Goal: Information Seeking & Learning: Learn about a topic

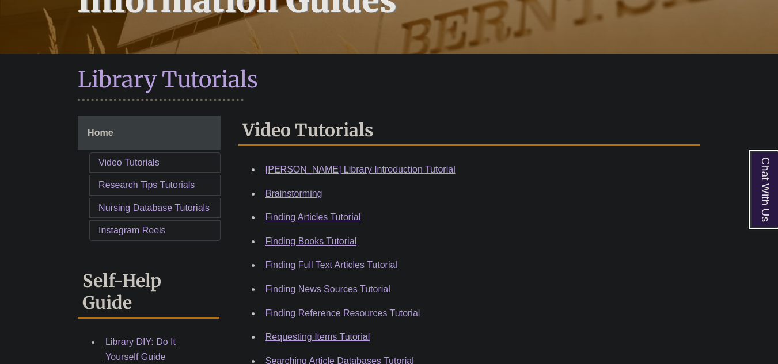
scroll to position [230, 0]
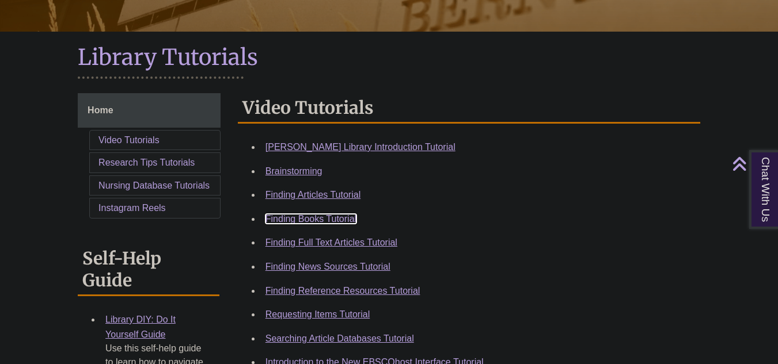
click at [331, 221] on link "Finding Books Tutorial" at bounding box center [310, 219] width 91 height 10
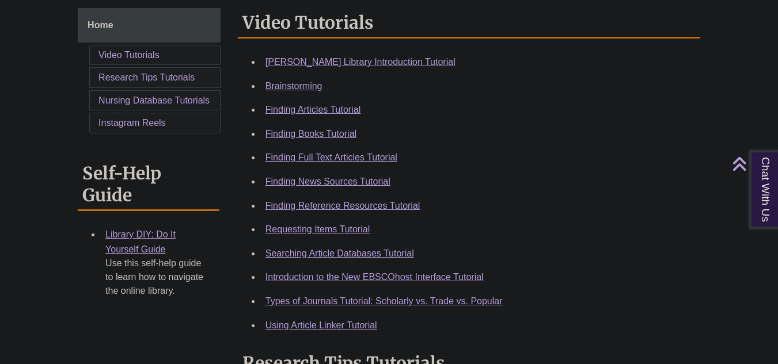
scroll to position [345, 0]
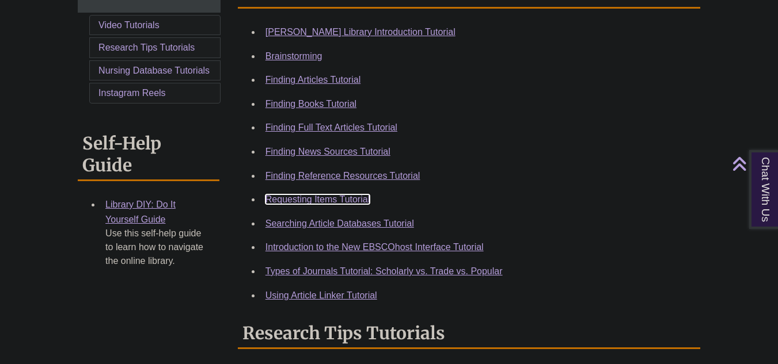
click at [318, 201] on link "Requesting Items Tutorial" at bounding box center [317, 200] width 104 height 10
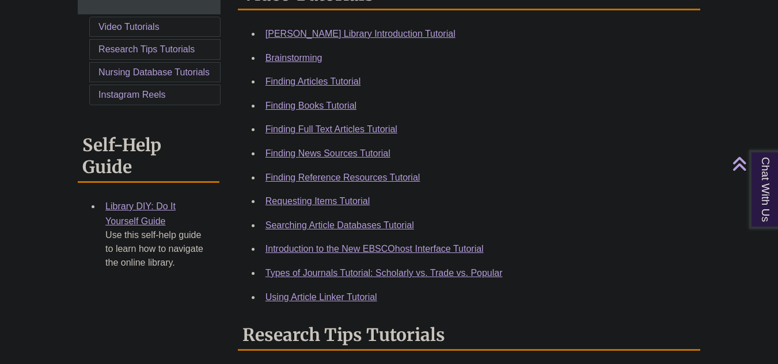
scroll to position [345, 0]
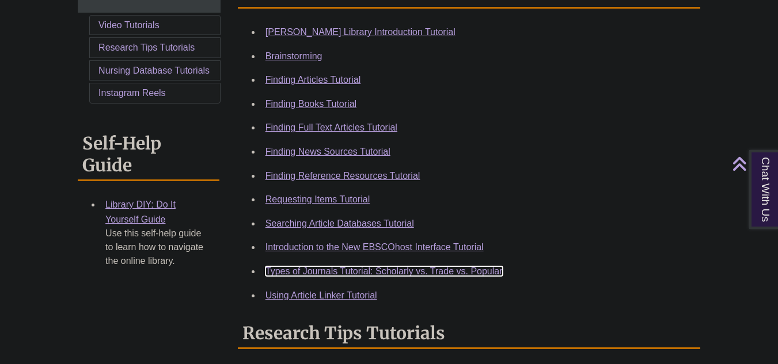
click at [431, 274] on link "Types of Journals Tutorial: Scholarly vs. Trade vs. Popular" at bounding box center [383, 272] width 237 height 10
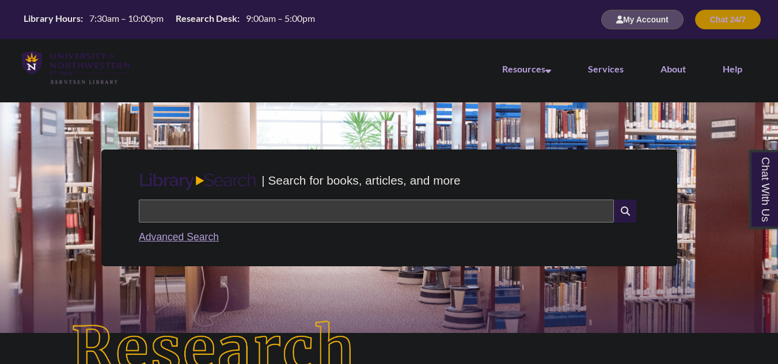
click at [416, 219] on input "text" at bounding box center [376, 211] width 475 height 23
click at [280, 204] on input "text" at bounding box center [376, 211] width 475 height 23
type input "**********"
